Goal: Browse casually

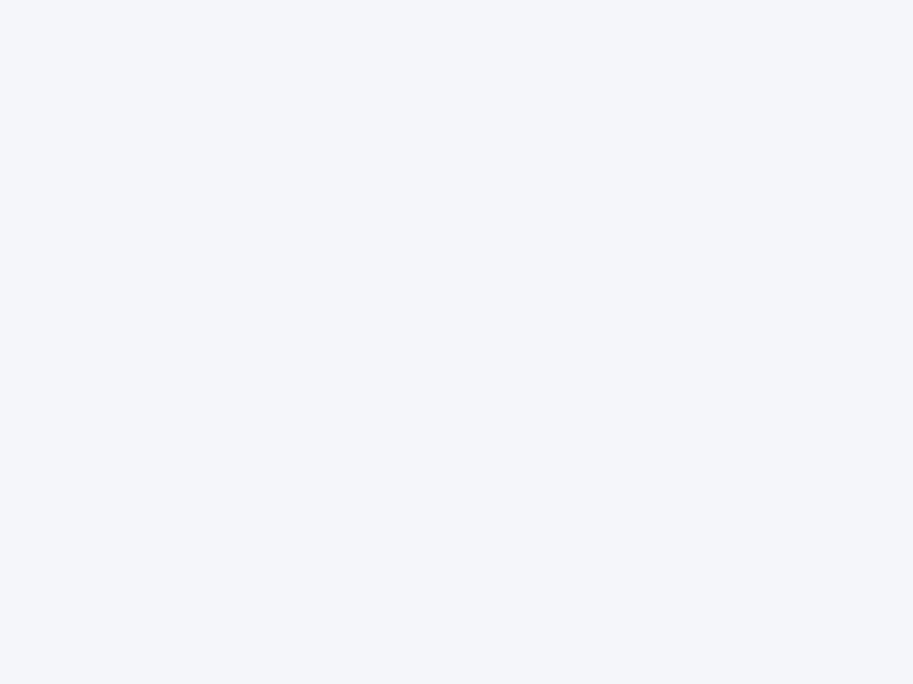
click at [456, 342] on div at bounding box center [456, 342] width 913 height 684
